Goal: Information Seeking & Learning: Learn about a topic

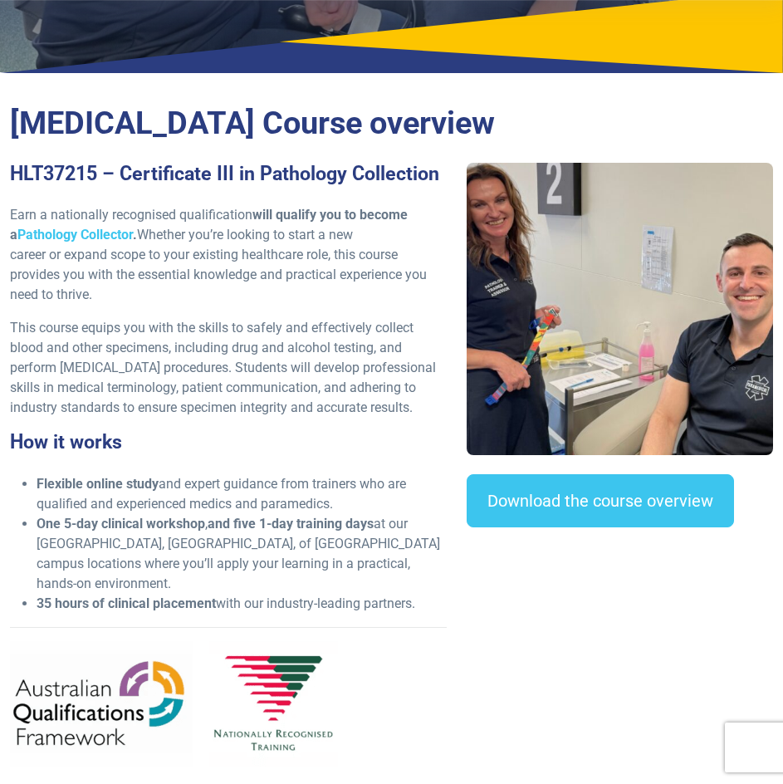
scroll to position [332, 0]
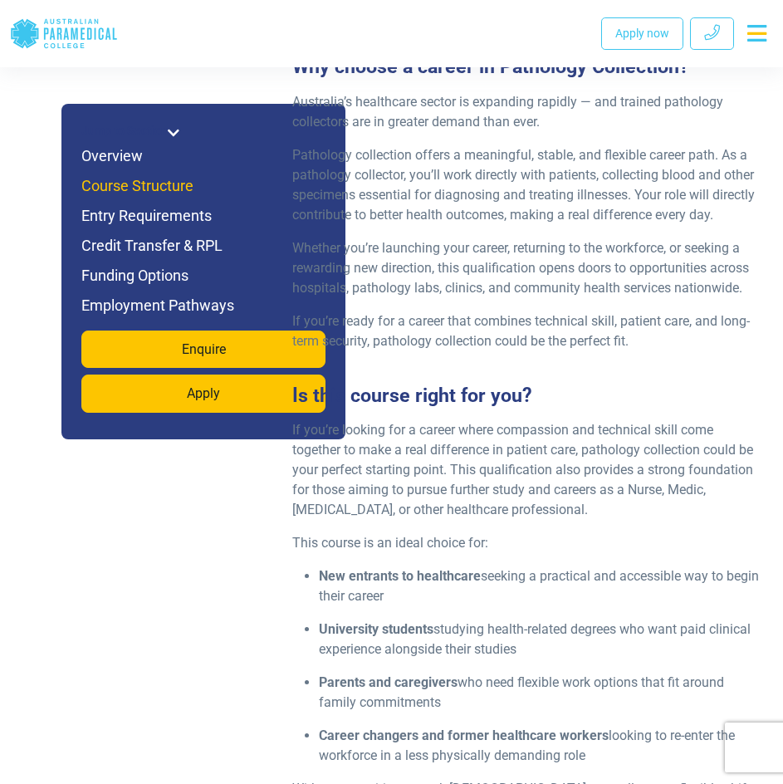
click at [165, 187] on h6 "Course Structure" at bounding box center [203, 185] width 244 height 23
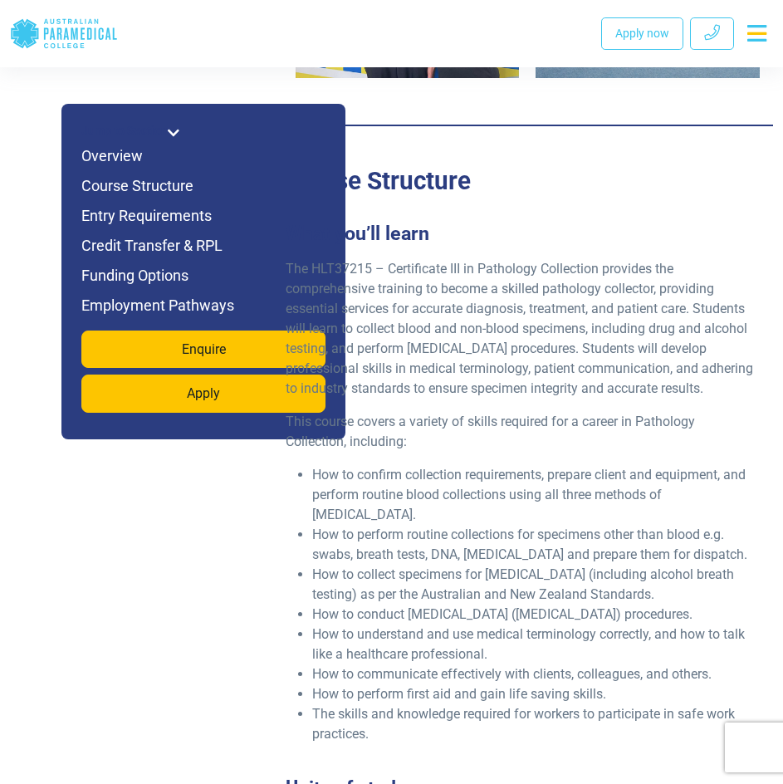
scroll to position [2705, 0]
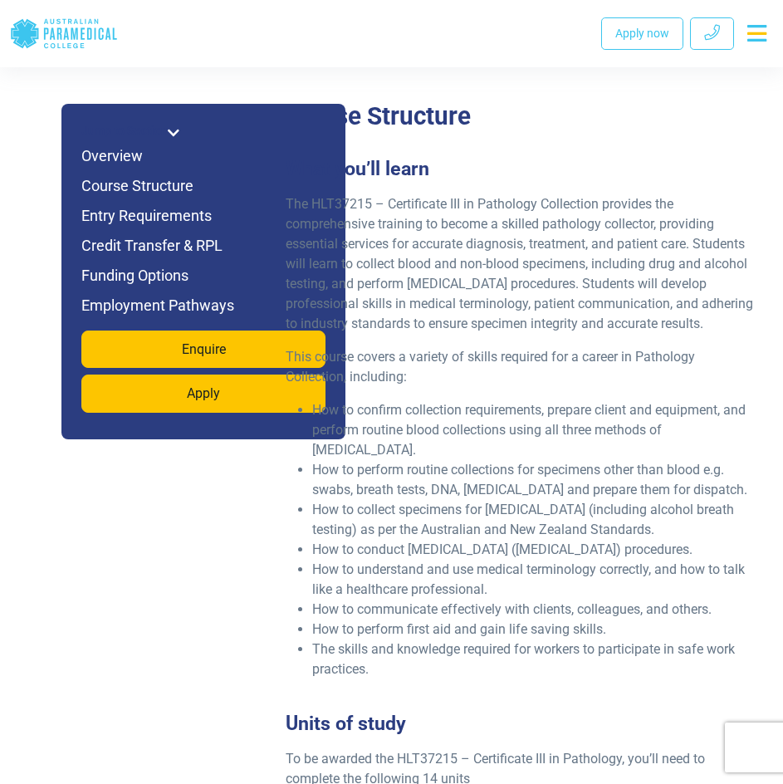
click at [172, 127] on icon at bounding box center [174, 132] width 12 height 13
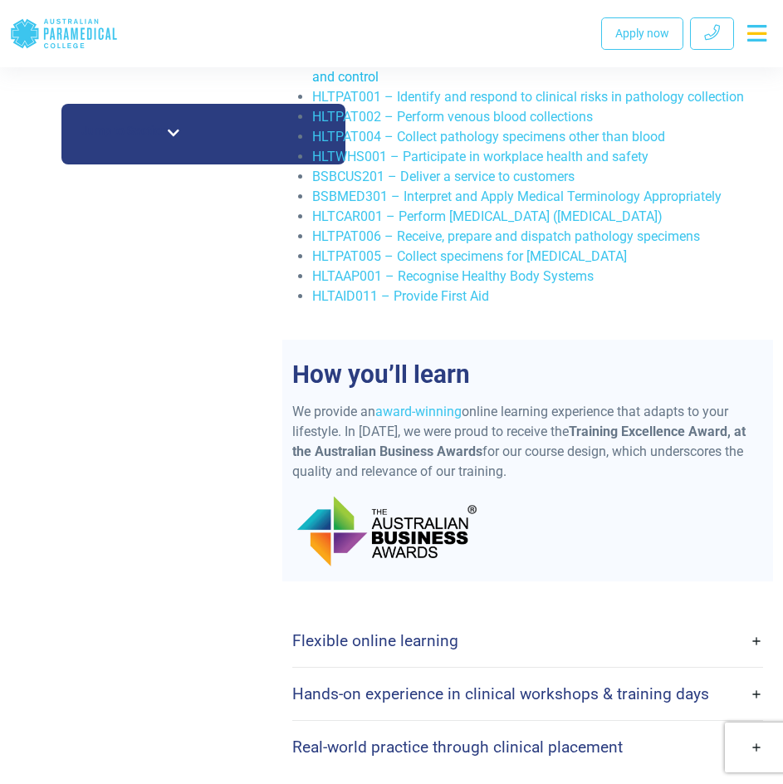
scroll to position [3535, 0]
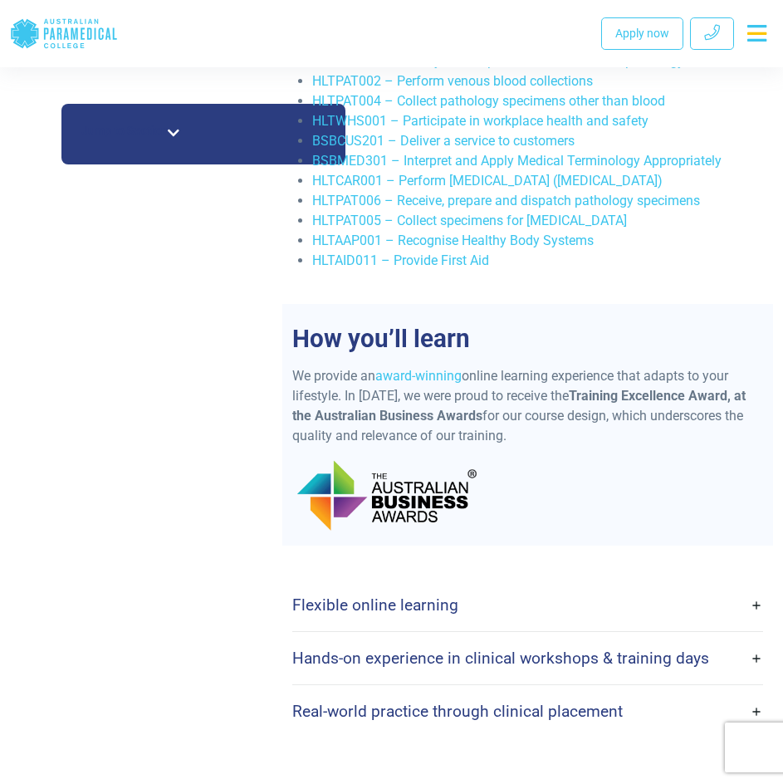
click at [380, 595] on h4 "Flexible online learning" at bounding box center [375, 604] width 166 height 19
click at [751, 585] on link "Flexible online learning" at bounding box center [527, 604] width 471 height 39
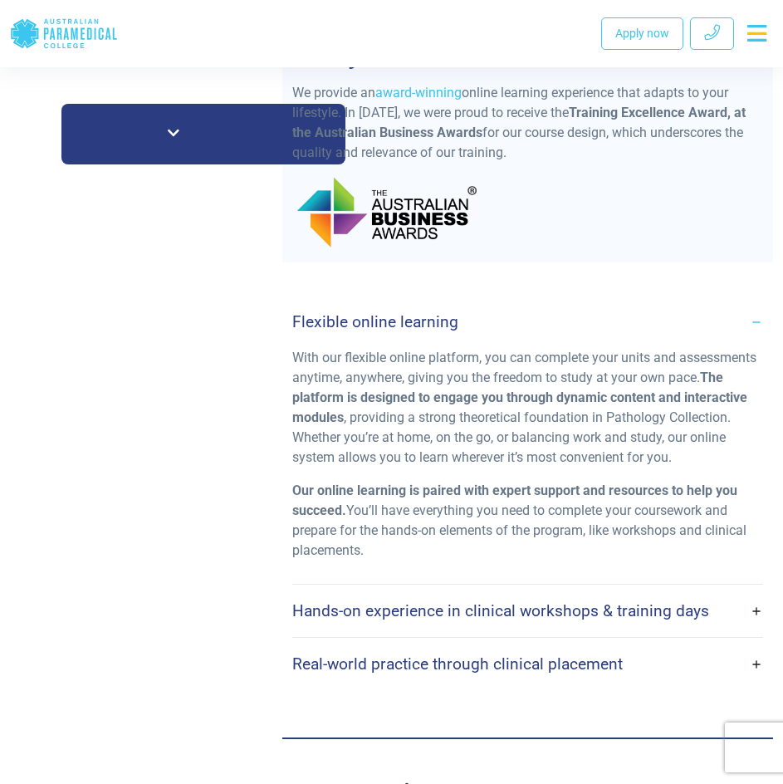
scroll to position [3867, 0]
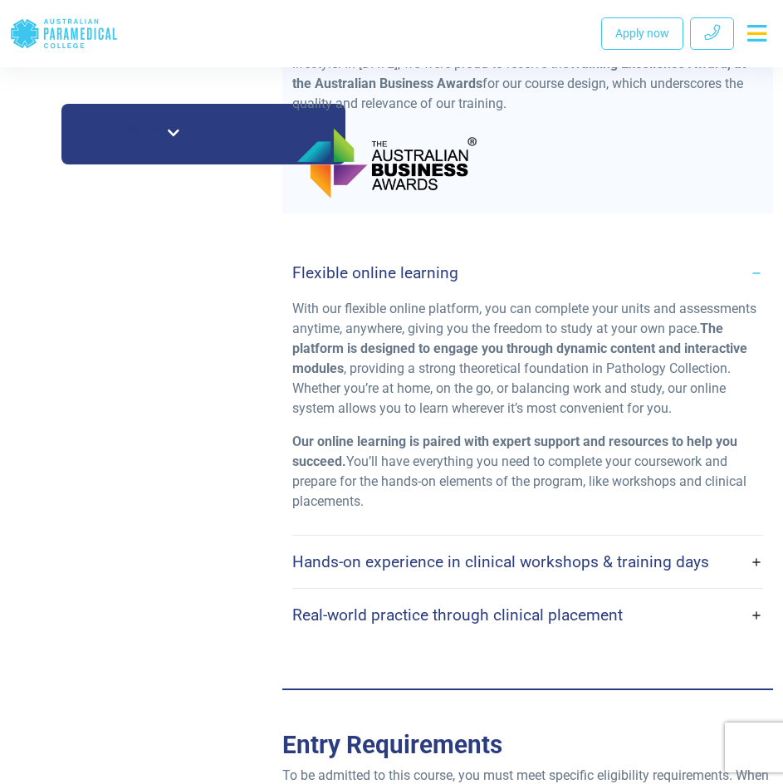
click at [539, 542] on link "Hands-on experience in clinical workshops & training days" at bounding box center [527, 561] width 471 height 39
click at [749, 542] on link "Hands-on experience in clinical workshops & training days" at bounding box center [527, 561] width 471 height 39
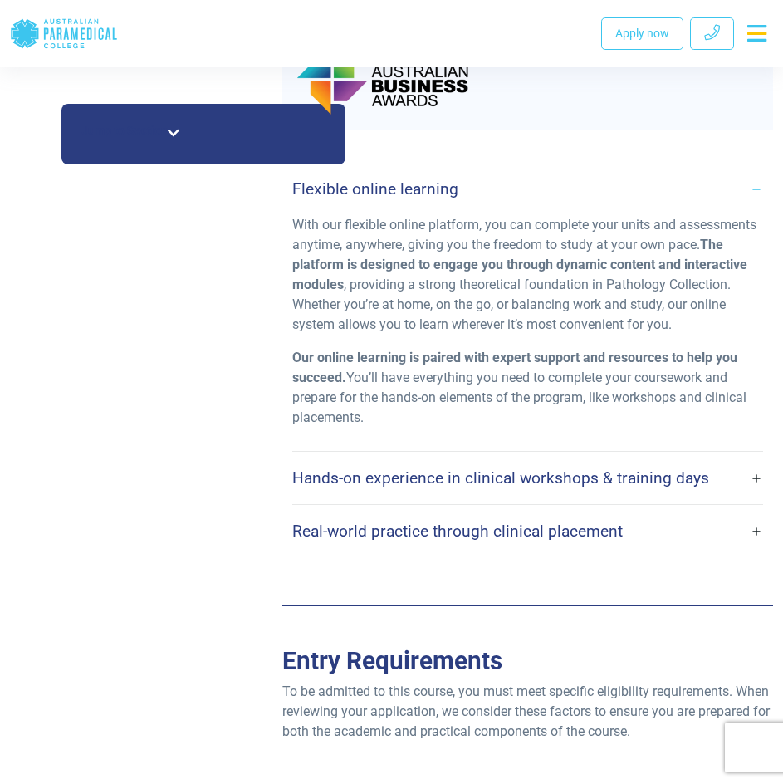
scroll to position [3950, 0]
click at [749, 170] on link "Flexible online learning" at bounding box center [527, 189] width 471 height 39
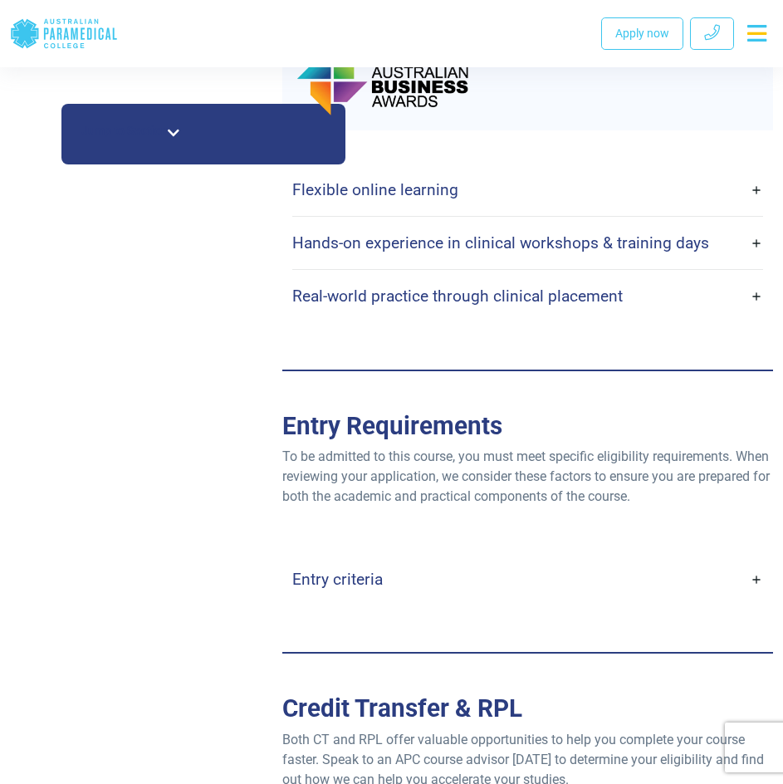
click at [752, 223] on link "Hands-on experience in clinical workshops & training days" at bounding box center [527, 242] width 471 height 39
click at [380, 233] on h4 "Hands-on experience in clinical workshops & training days" at bounding box center [500, 242] width 417 height 19
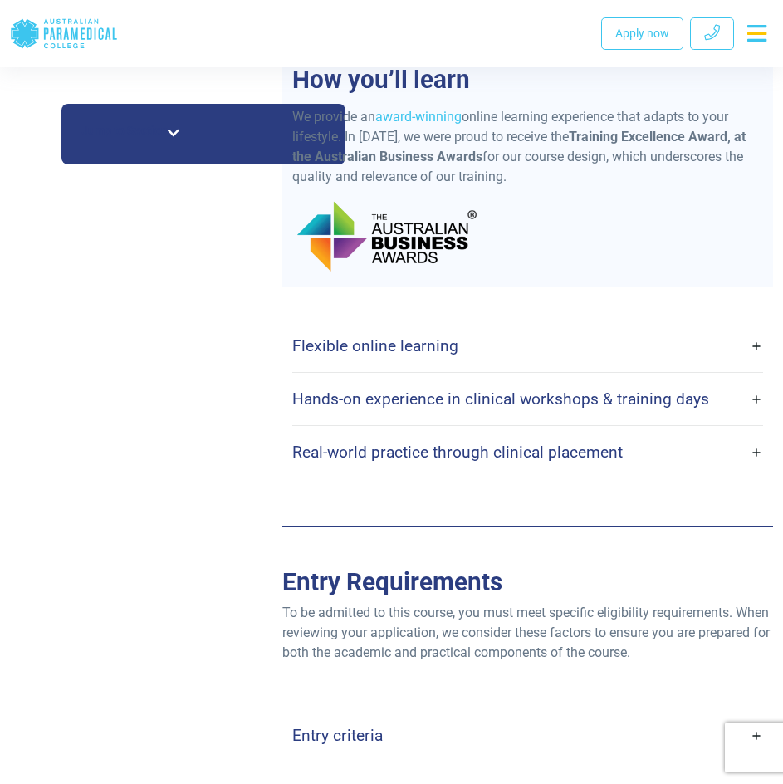
scroll to position [3784, 0]
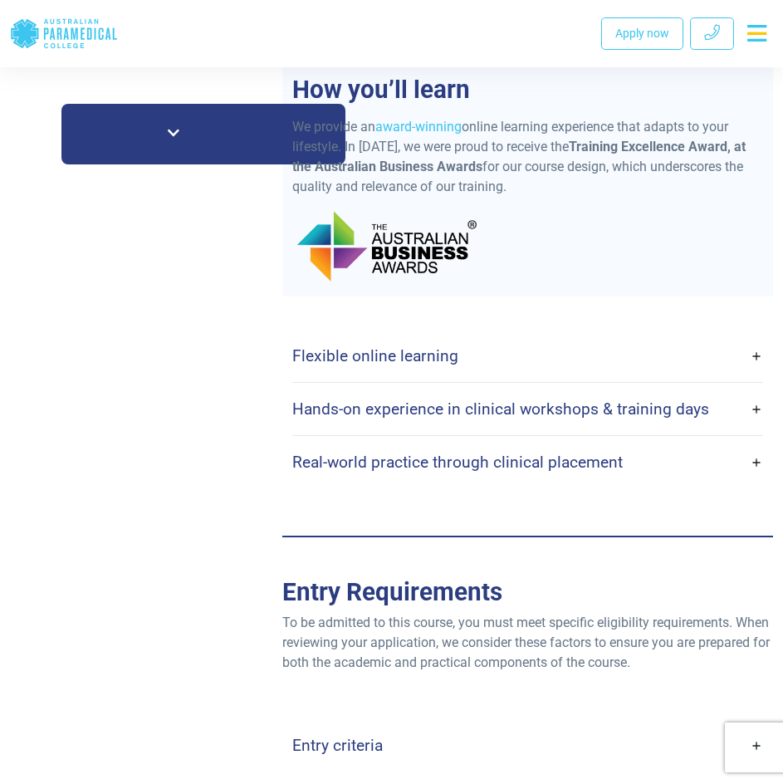
click at [761, 389] on link "Hands-on experience in clinical workshops & training days" at bounding box center [527, 408] width 471 height 39
click at [473, 443] on link "Real-world practice through clinical placement" at bounding box center [527, 462] width 471 height 39
click at [760, 443] on link "Real-world practice through clinical placement" at bounding box center [527, 462] width 471 height 39
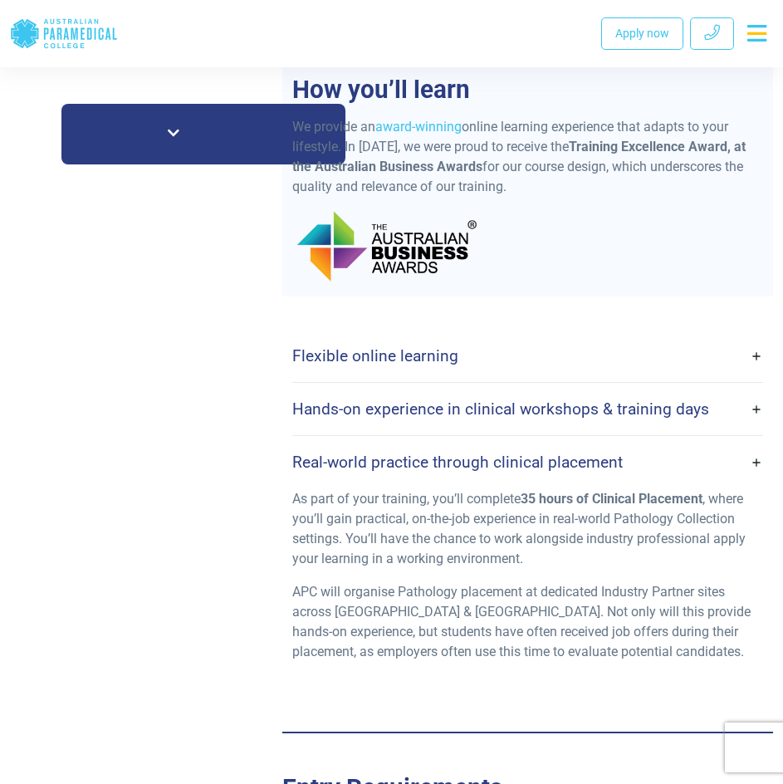
click at [751, 389] on link "Hands-on experience in clinical workshops & training days" at bounding box center [527, 408] width 471 height 39
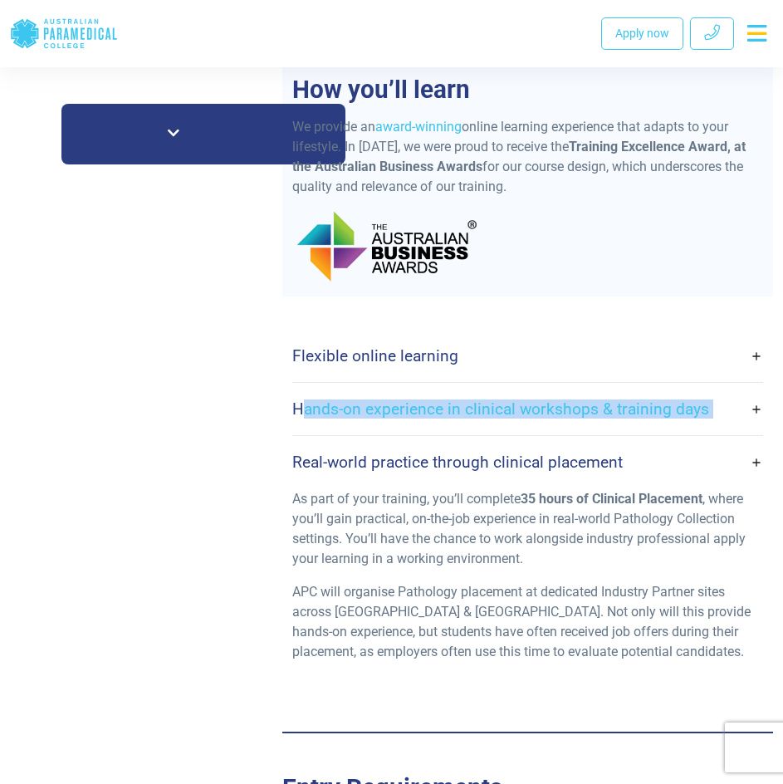
click at [751, 389] on link "Hands-on experience in clinical workshops & training days" at bounding box center [527, 408] width 471 height 39
click at [752, 389] on link "Hands-on experience in clinical workshops & training days" at bounding box center [527, 408] width 471 height 39
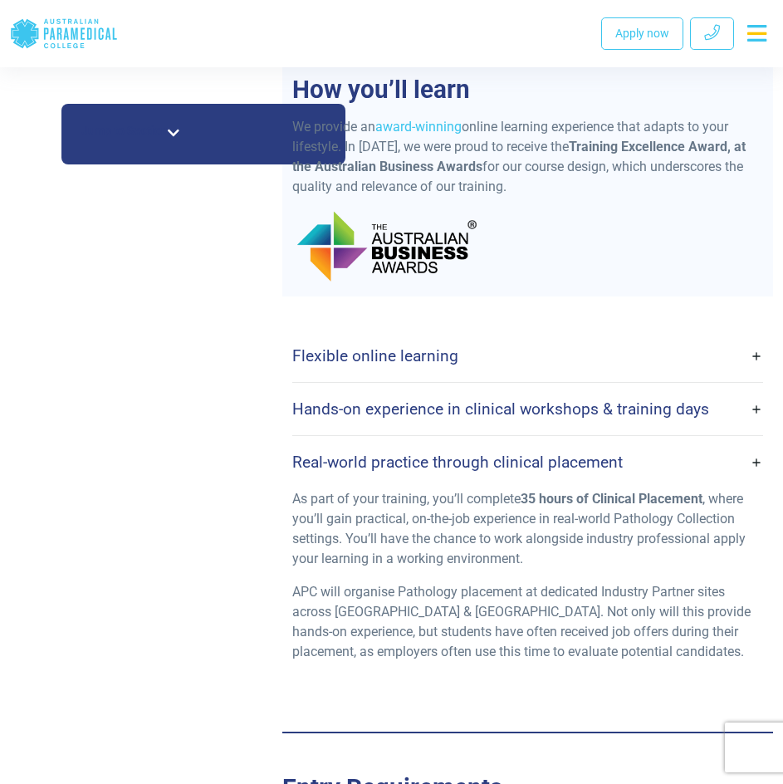
click at [764, 422] on div "Flexible online learning With our flexible online platform, you can complete yo…" at bounding box center [527, 506] width 491 height 421
click at [759, 443] on link "Real-world practice through clinical placement" at bounding box center [527, 462] width 471 height 39
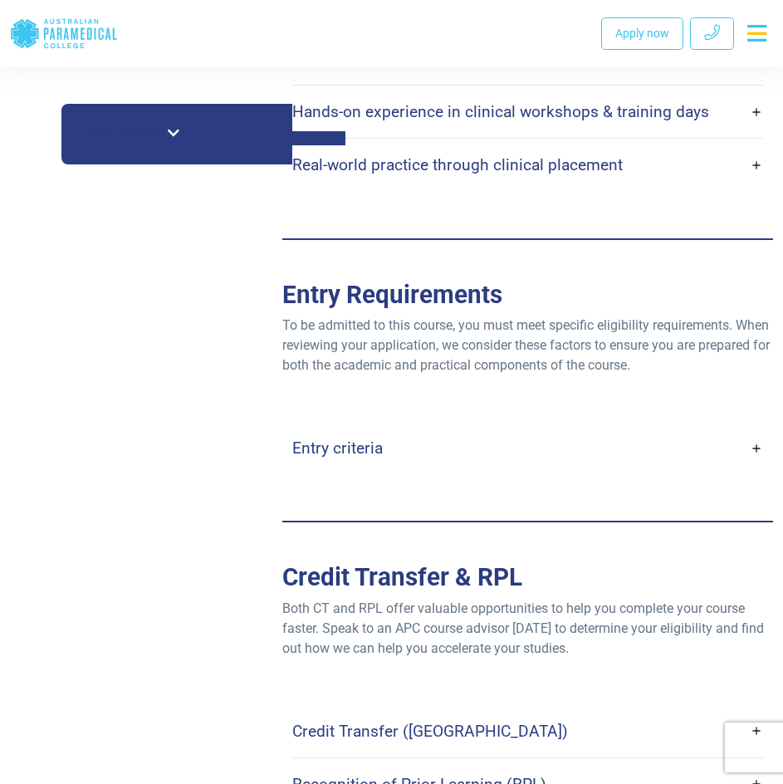
scroll to position [4117, 0]
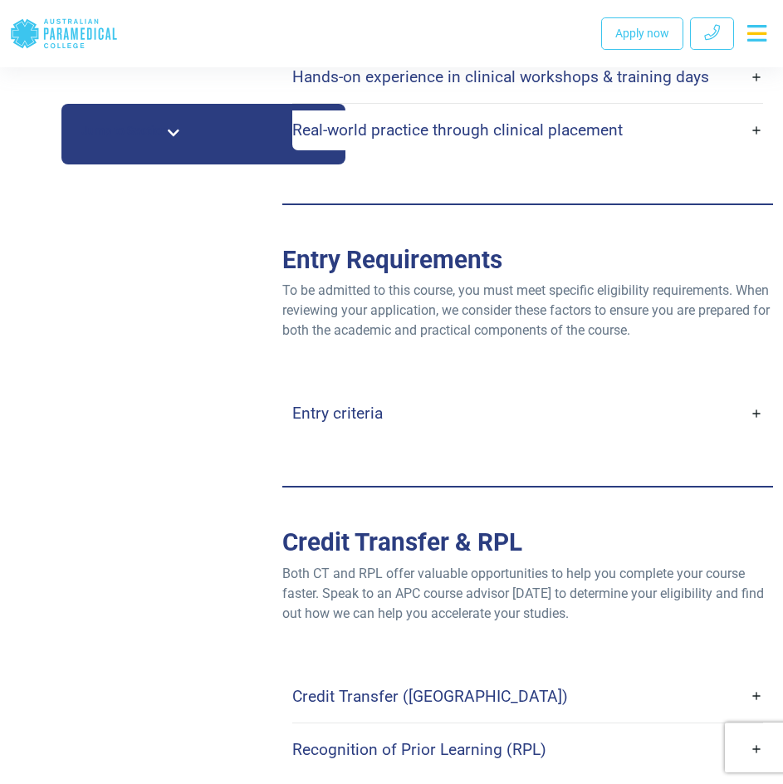
click at [753, 394] on link "Entry criteria" at bounding box center [527, 413] width 471 height 39
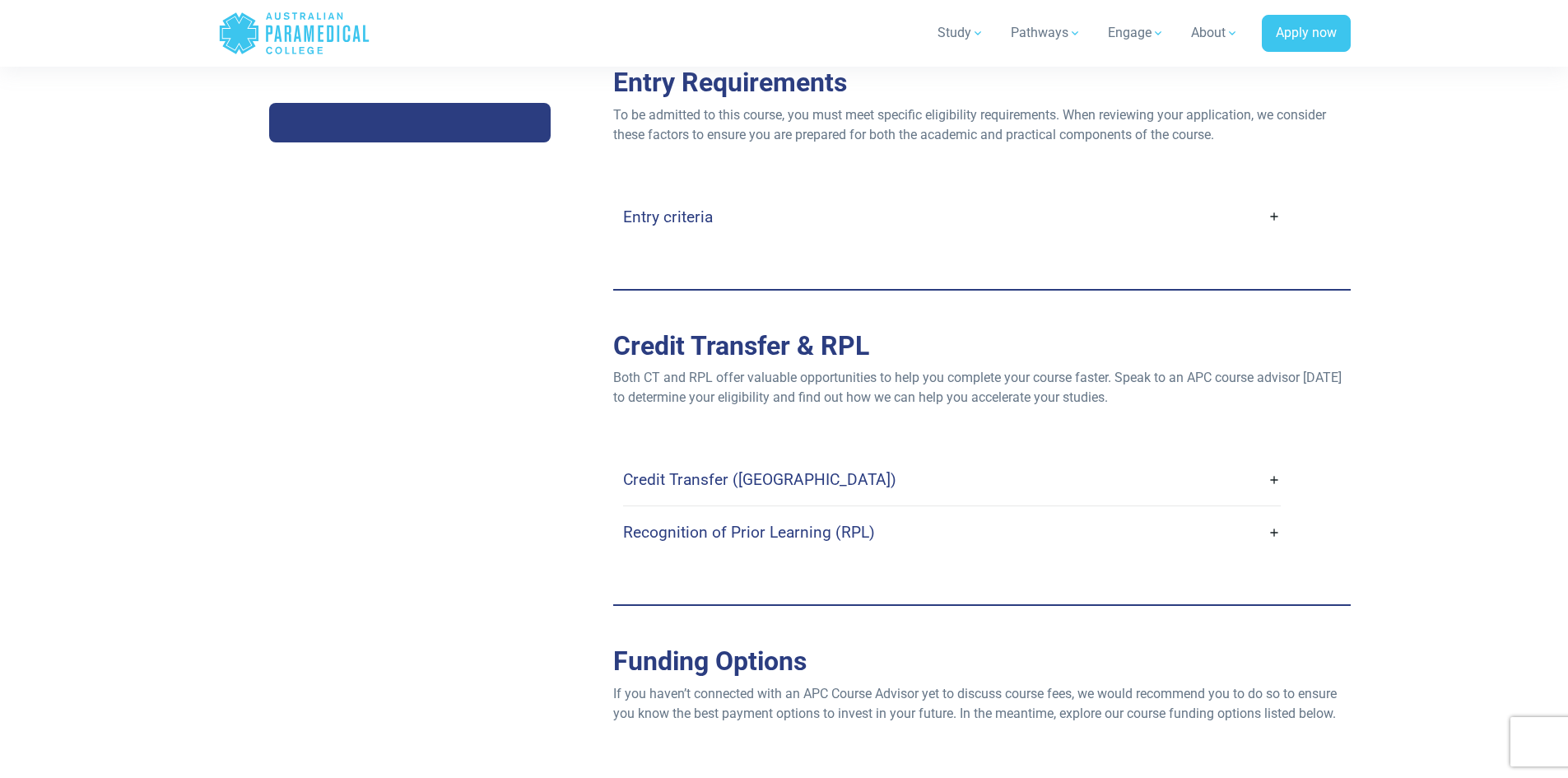
scroll to position [4041, 0]
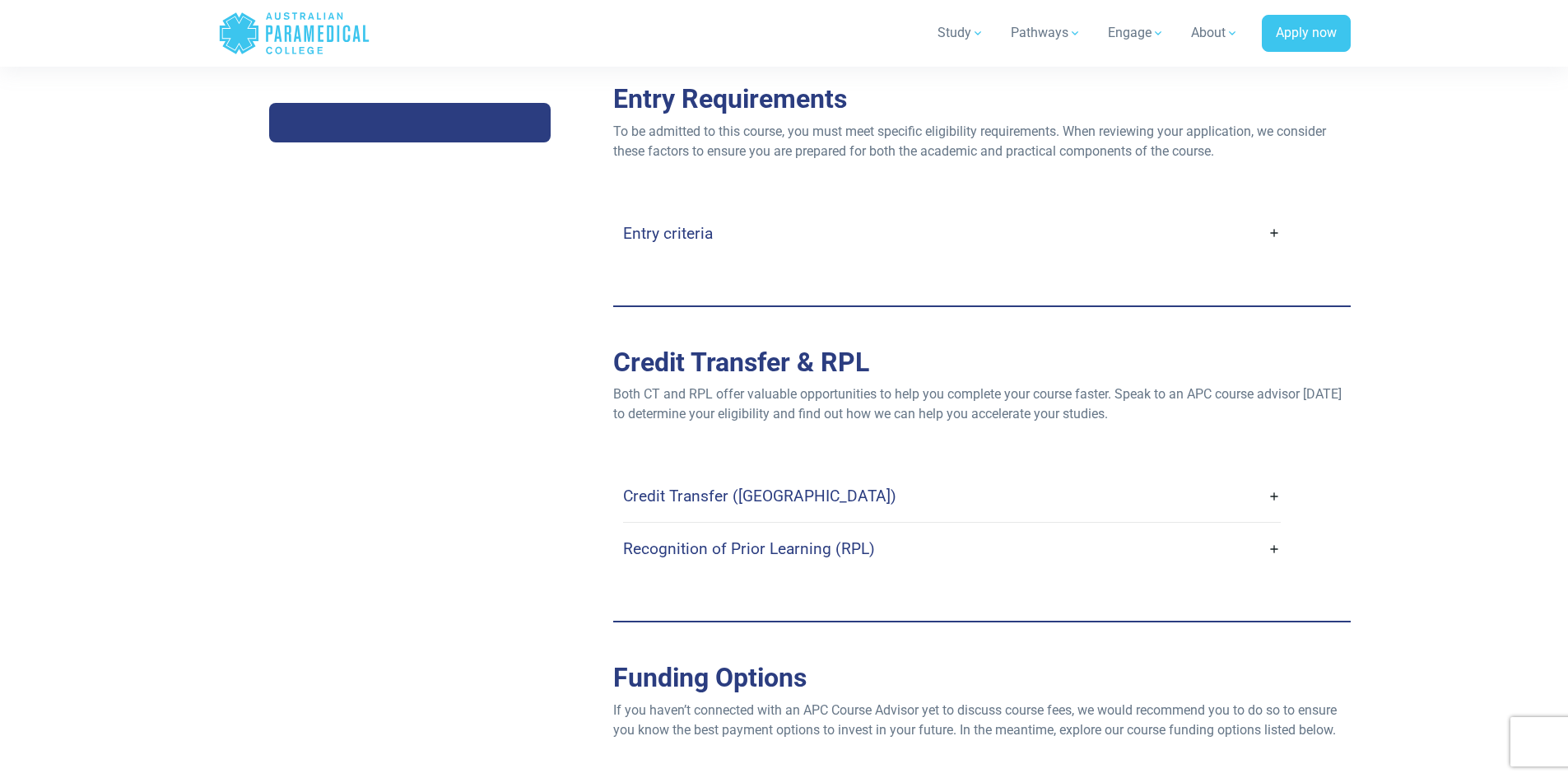
click at [775, 214] on link "Entry criteria" at bounding box center [952, 233] width 658 height 39
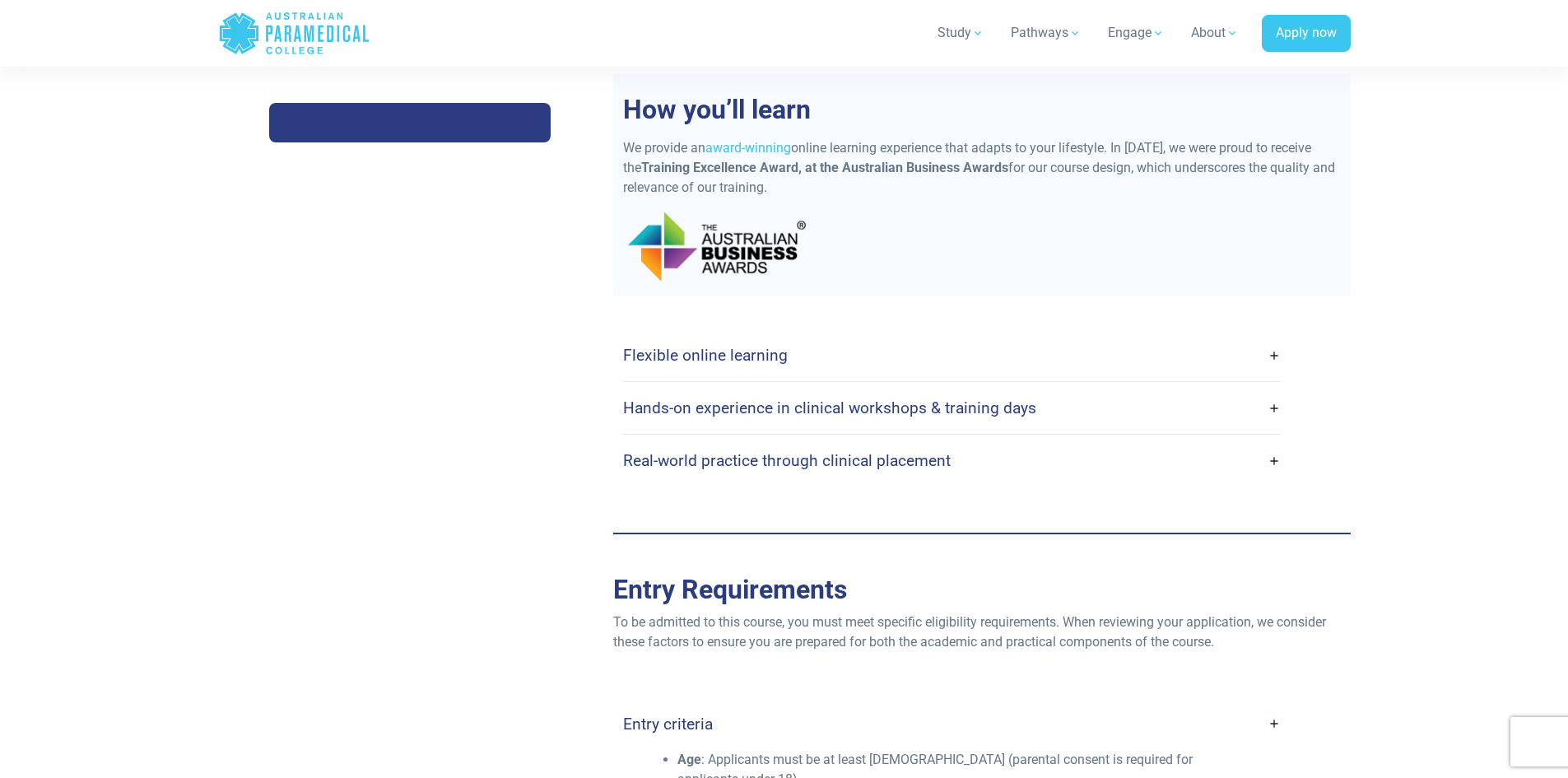
scroll to position [3546, 0]
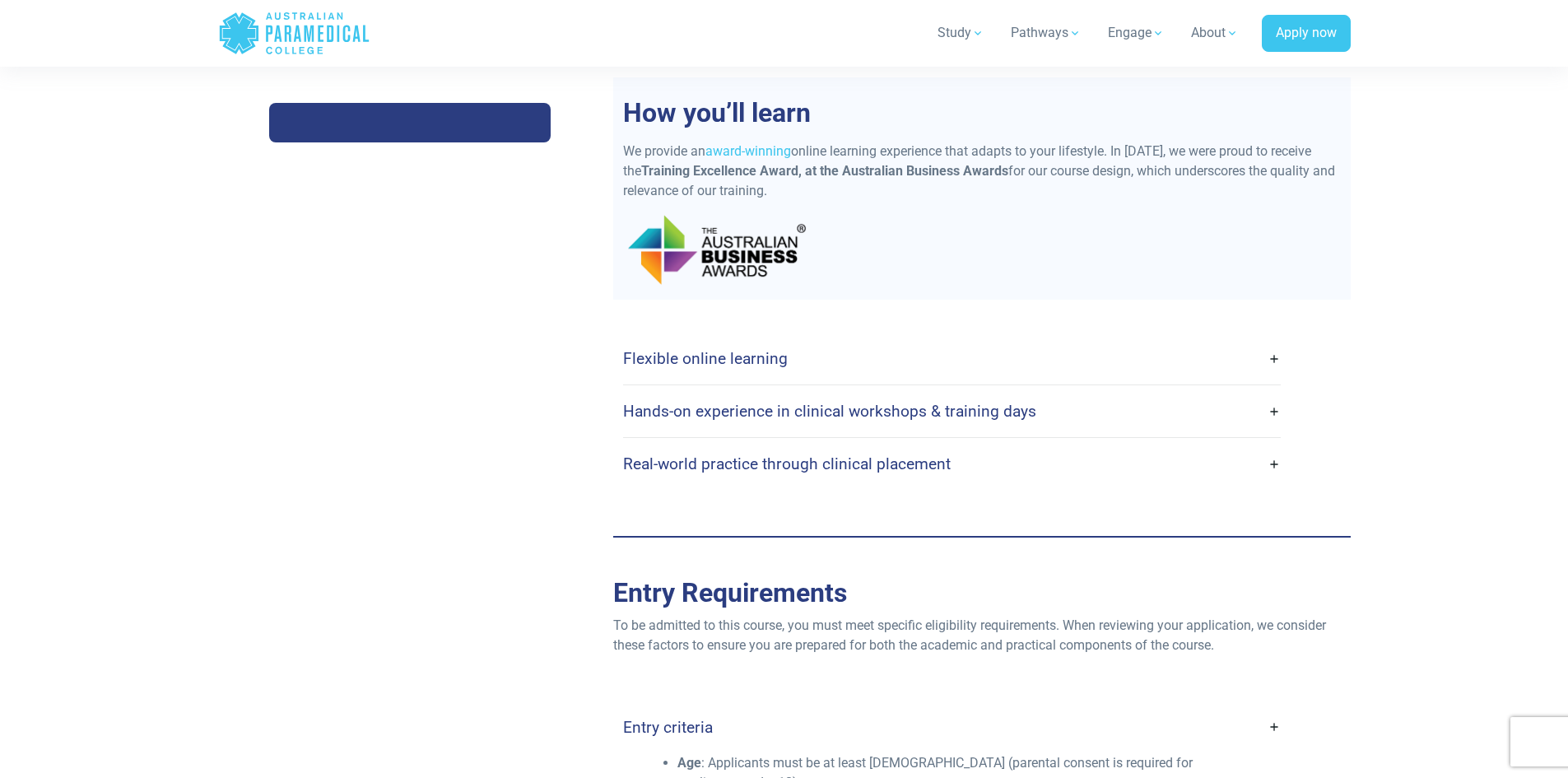
click at [775, 391] on link "Hands-on experience in clinical workshops & training days" at bounding box center [952, 410] width 658 height 39
click at [713, 401] on h4 "Hands-on experience in clinical workshops & training days" at bounding box center [830, 410] width 413 height 19
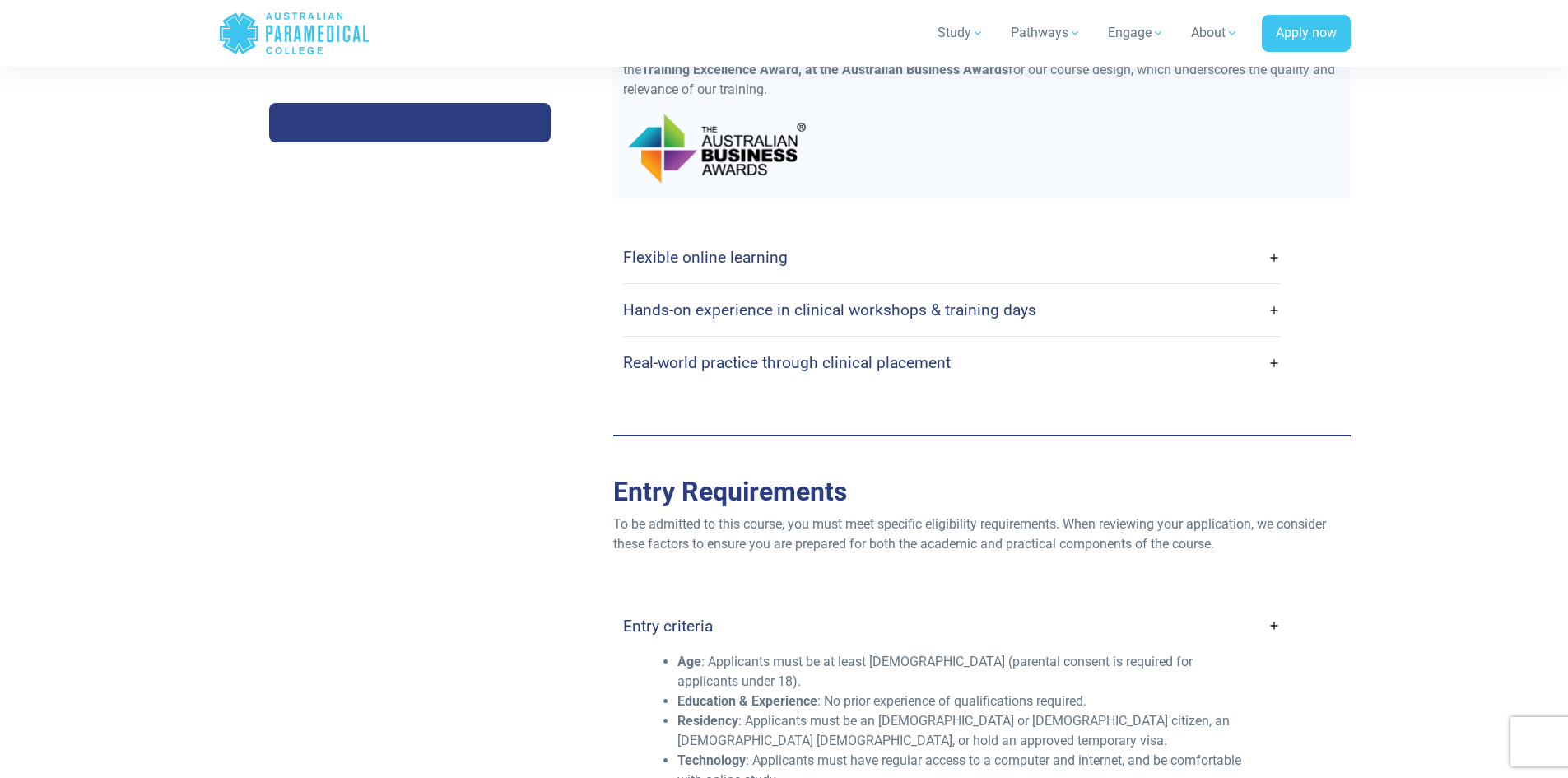
scroll to position [3794, 0]
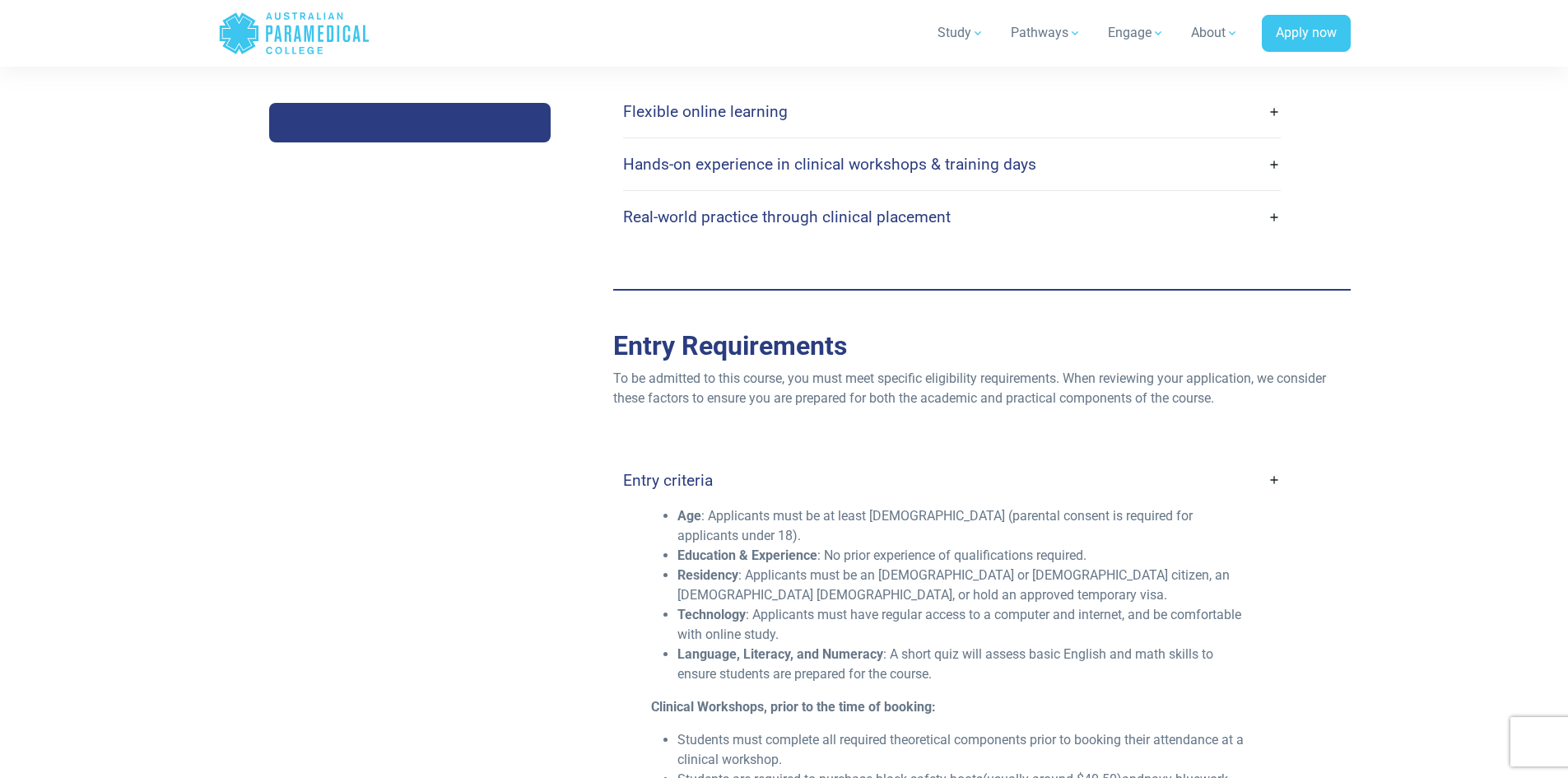
click at [775, 207] on h4 "Real-world practice through clinical placement" at bounding box center [787, 216] width 328 height 19
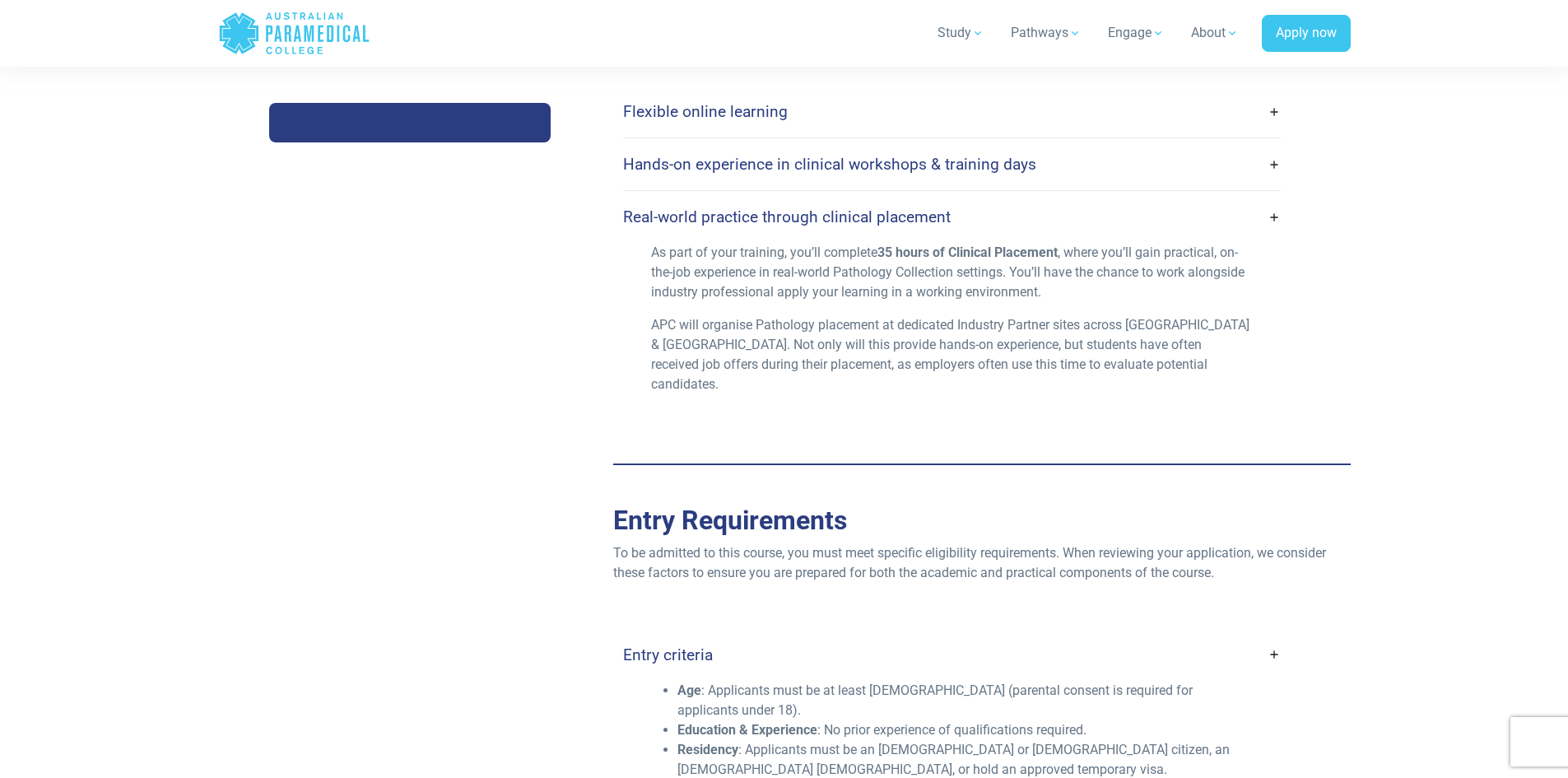
click at [775, 155] on h4 "Hands-on experience in clinical workshops & training days" at bounding box center [830, 164] width 413 height 19
click at [775, 102] on h4 "Flexible online learning" at bounding box center [706, 111] width 165 height 19
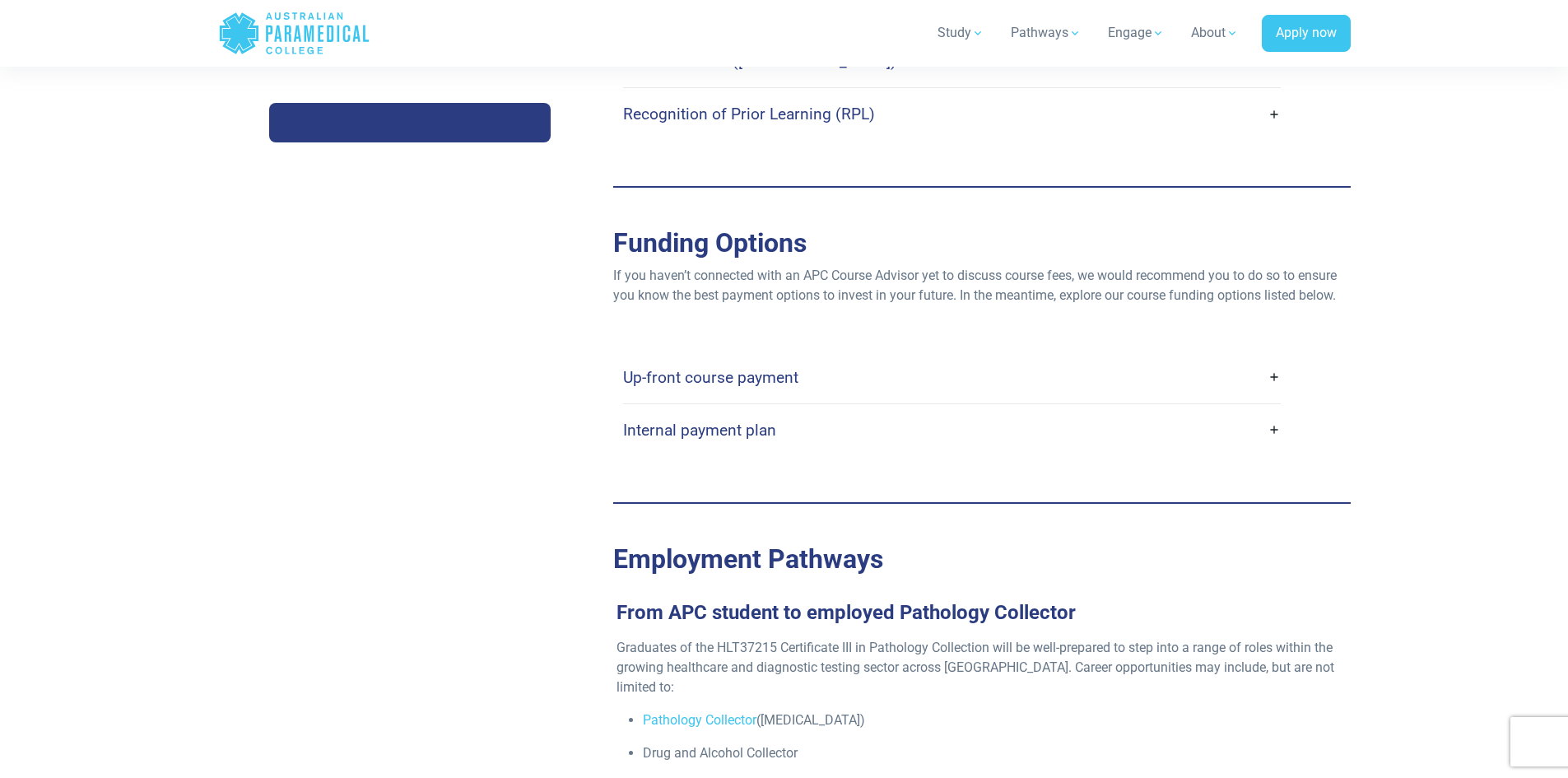
scroll to position [5357, 0]
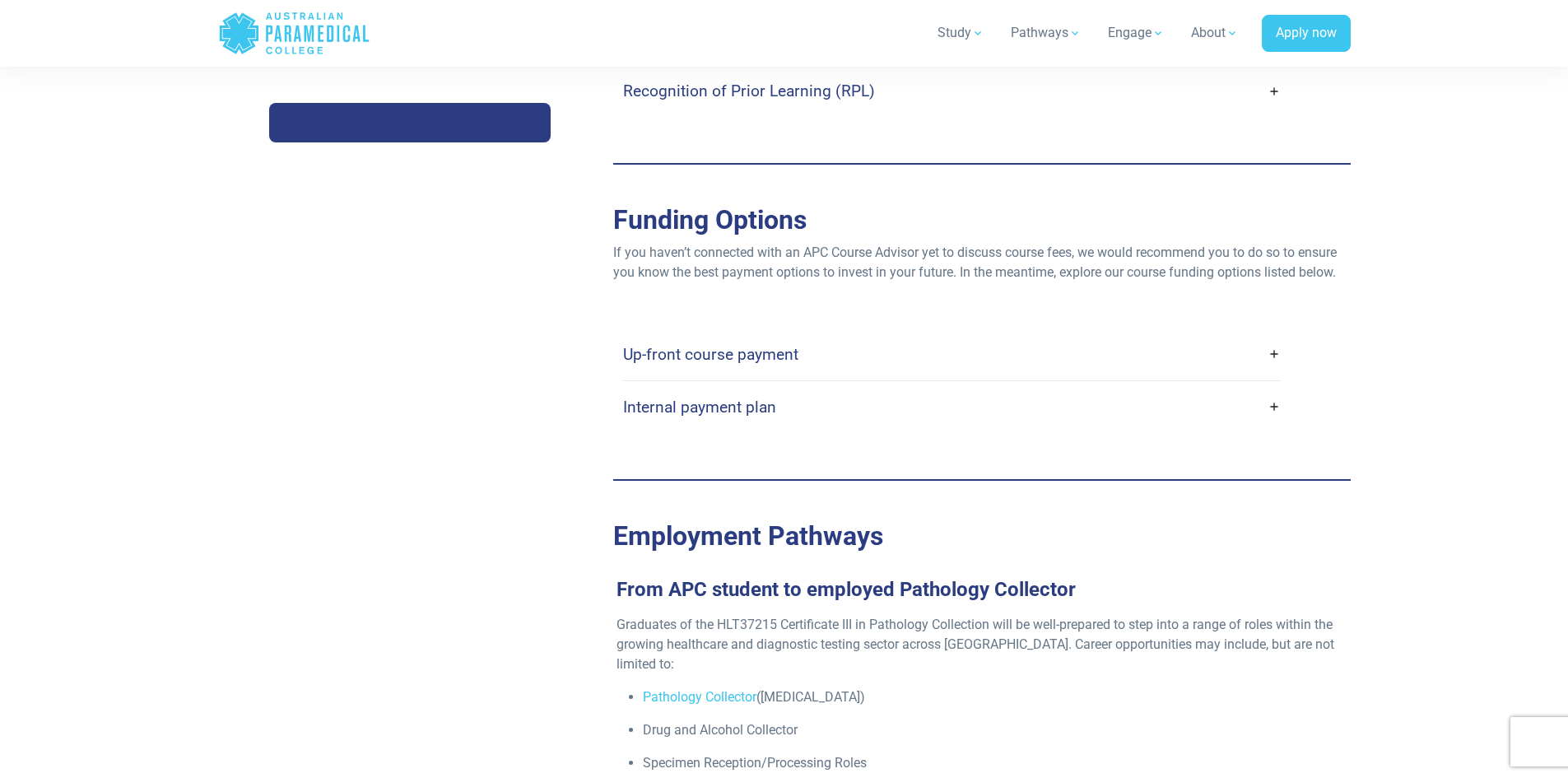
click at [774, 397] on h4 "Internal payment plan" at bounding box center [700, 406] width 153 height 19
click at [775, 388] on link "Internal payment plan" at bounding box center [952, 406] width 658 height 39
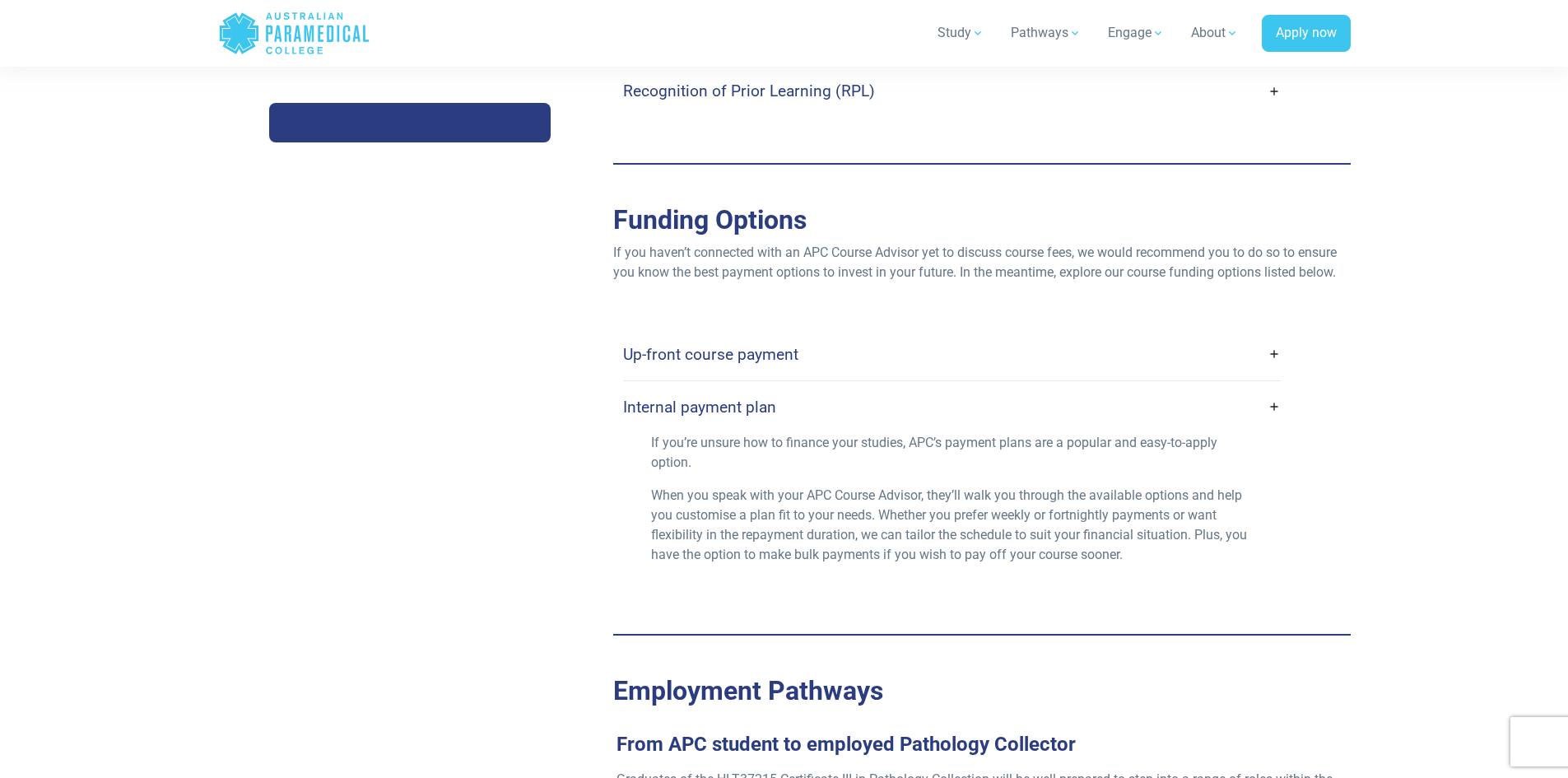
click at [775, 335] on link "Up-front course payment" at bounding box center [952, 354] width 658 height 39
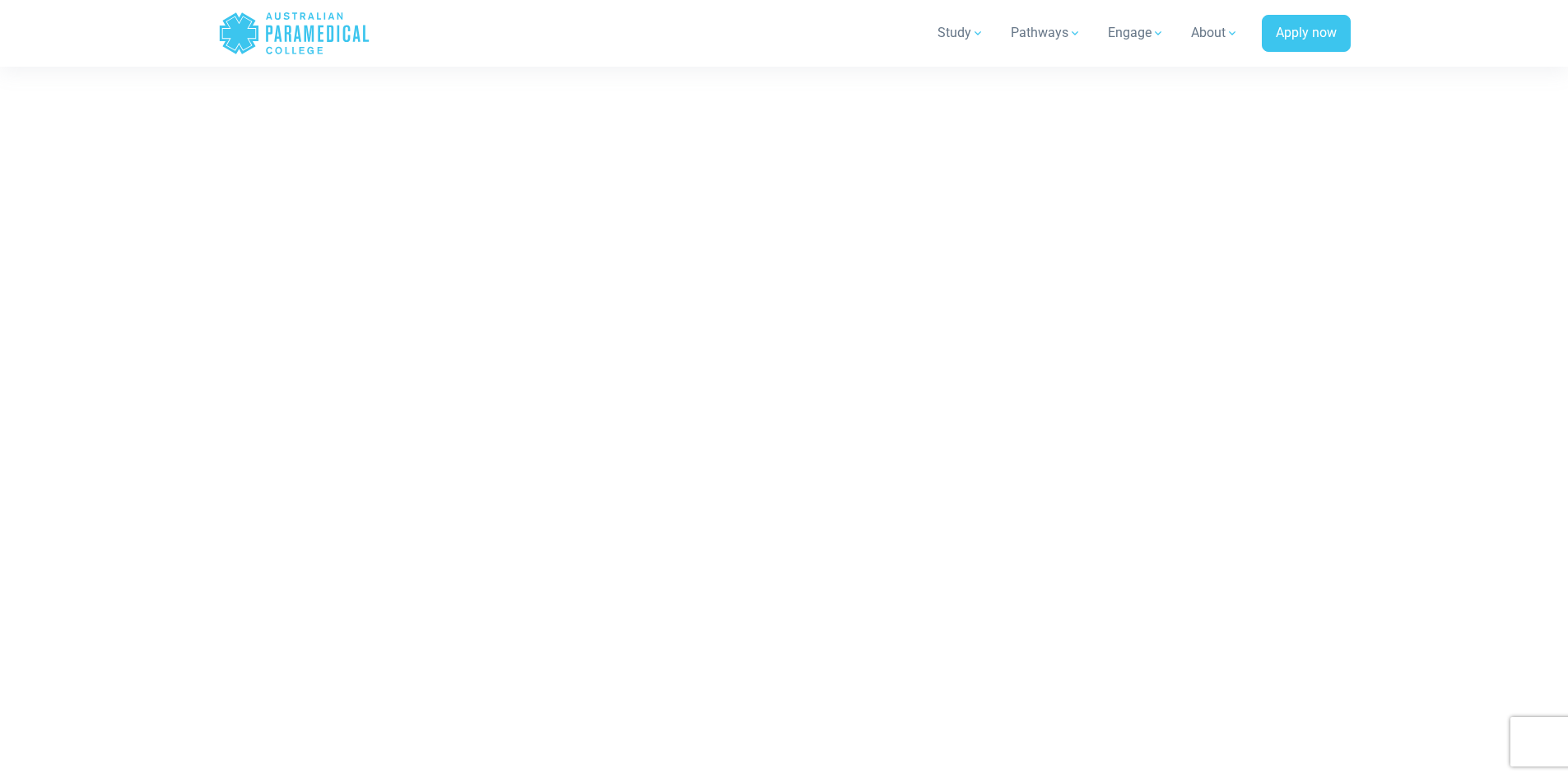
scroll to position [7909, 0]
